Goal: Find specific page/section: Find specific page/section

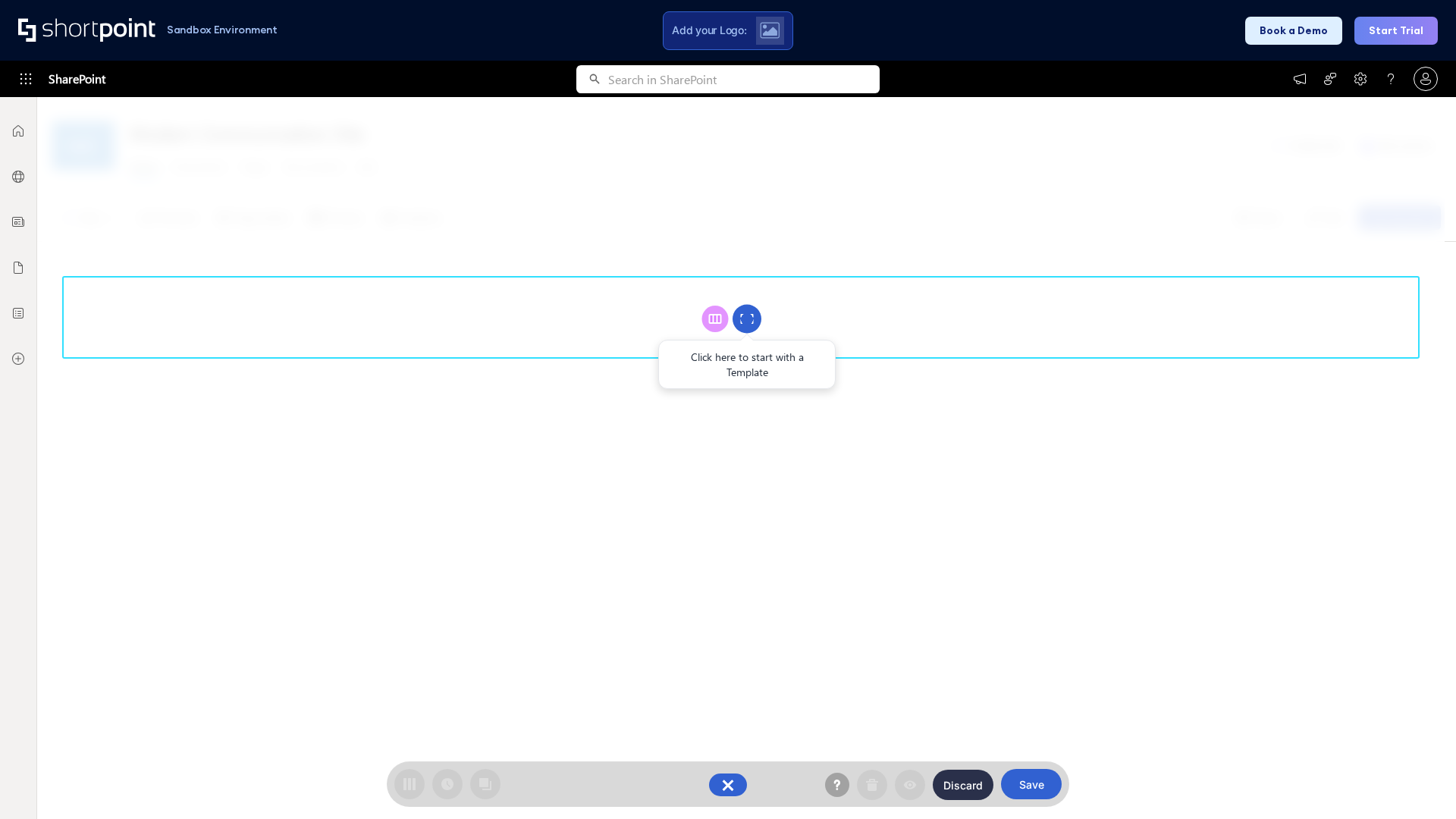
click at [747, 318] on circle at bounding box center [747, 319] width 29 height 29
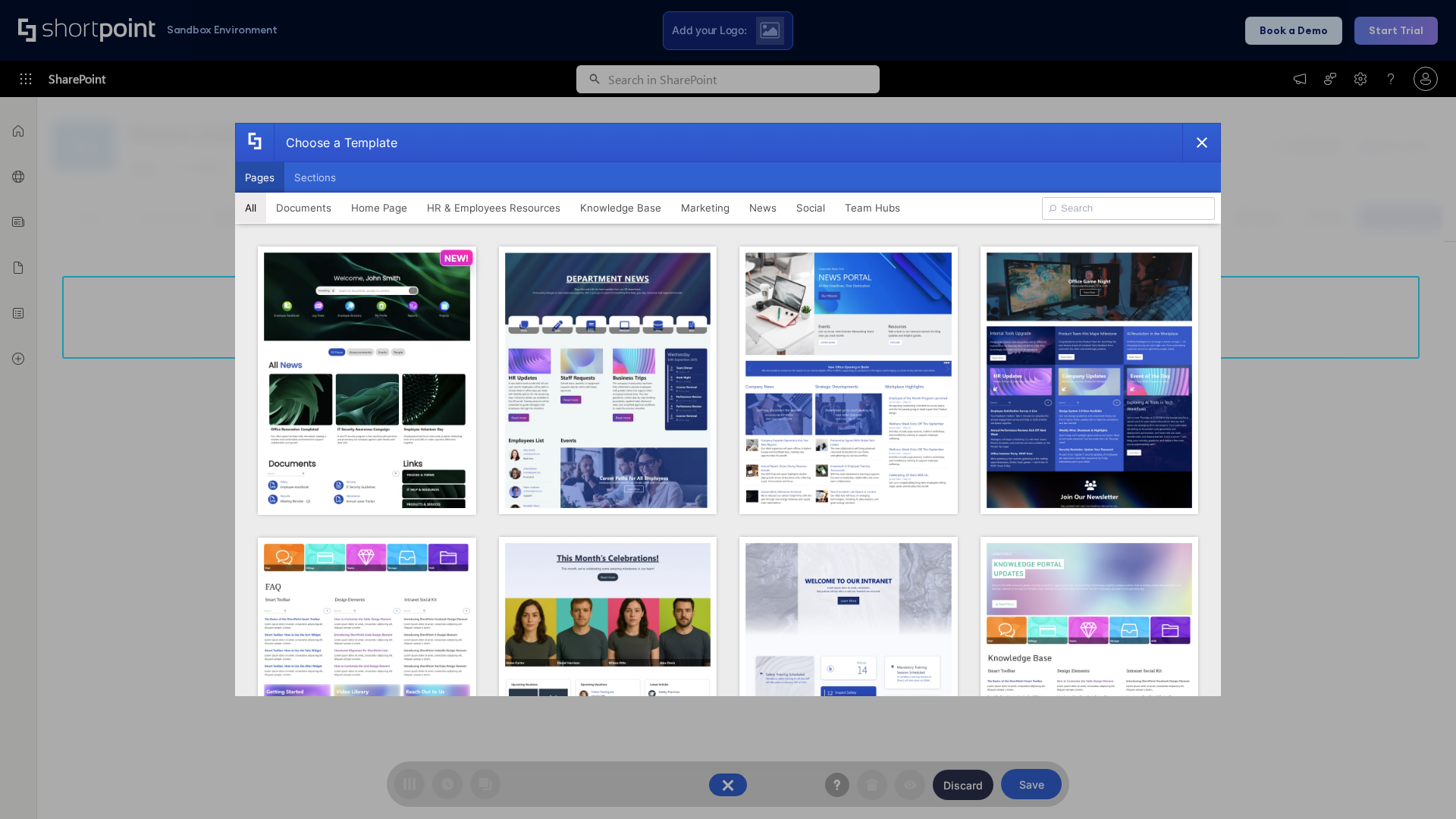
click at [260, 177] on button "Pages" at bounding box center [260, 177] width 50 height 30
type input "Intranet Layout 6"
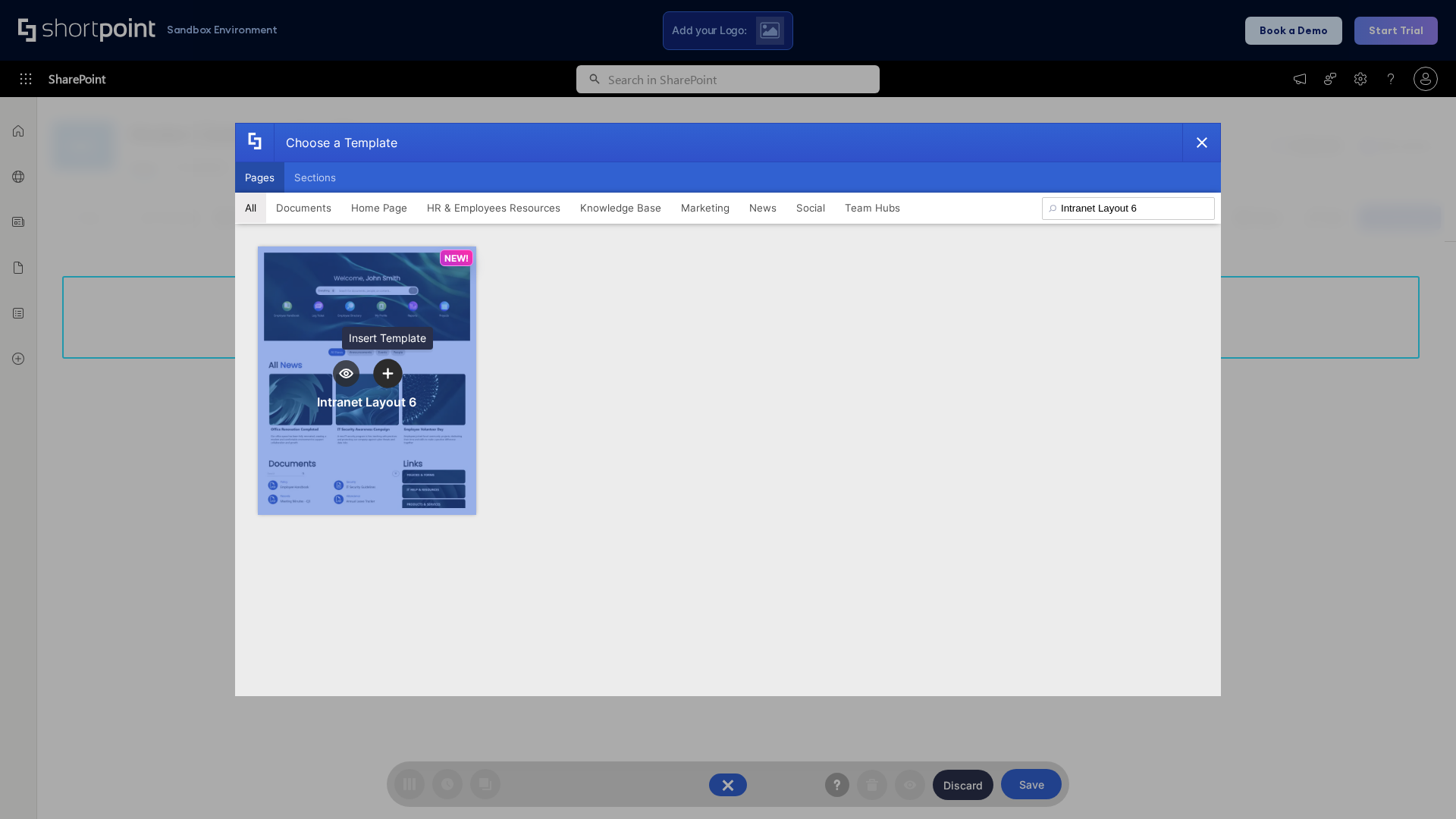
click at [387, 373] on icon "template selector" at bounding box center [387, 373] width 10 height 10
